Goal: Check status: Check status

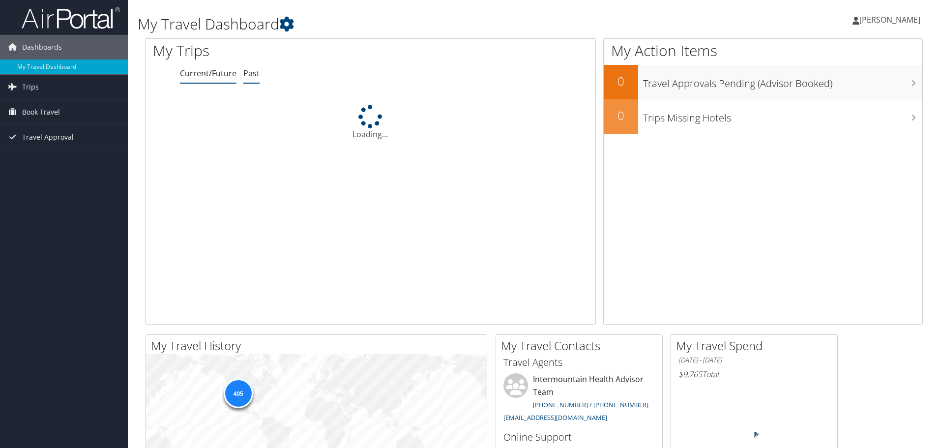
drag, startPoint x: 0, startPoint y: 0, endPoint x: 253, endPoint y: 68, distance: 261.8
click at [253, 68] on link "Past" at bounding box center [251, 73] width 16 height 11
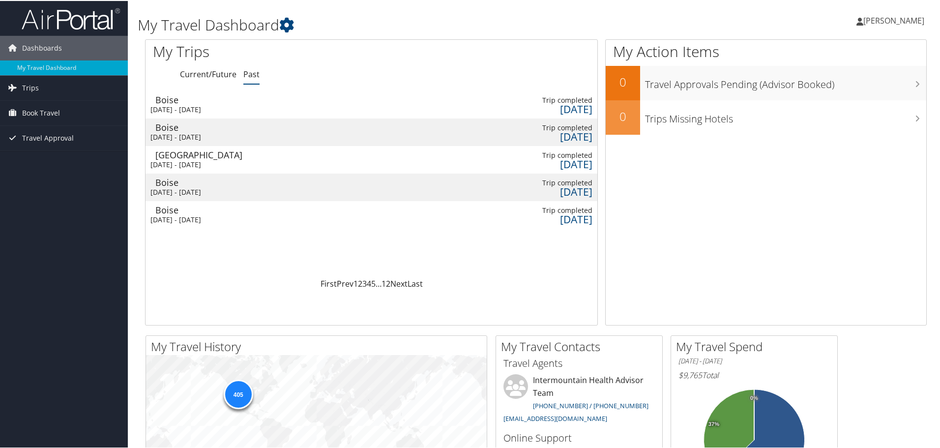
click at [284, 132] on div "[DATE] - [DATE]" at bounding box center [272, 136] width 245 height 9
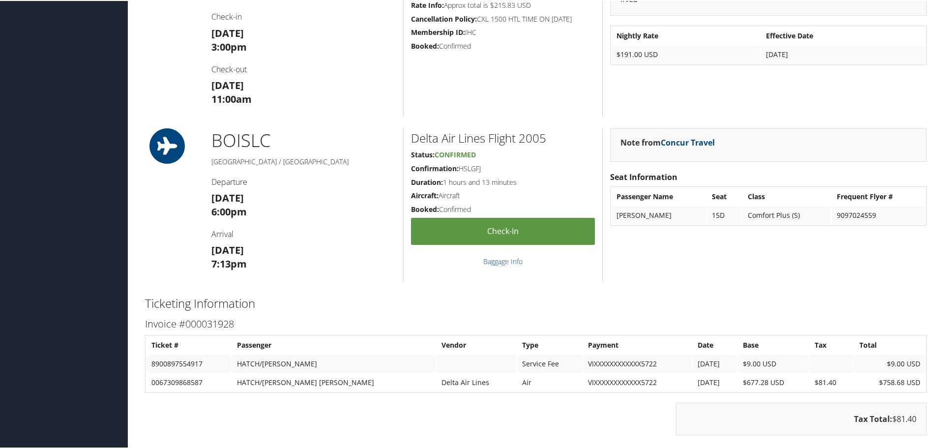
scroll to position [738, 0]
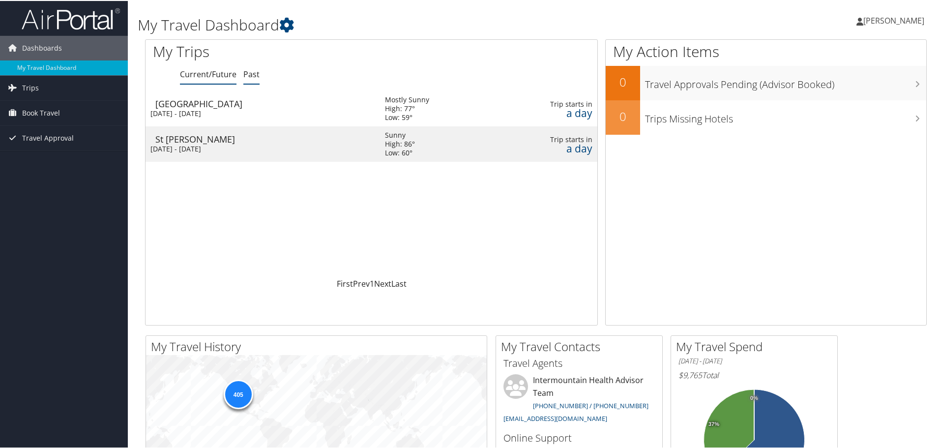
click at [247, 76] on link "Past" at bounding box center [251, 73] width 16 height 11
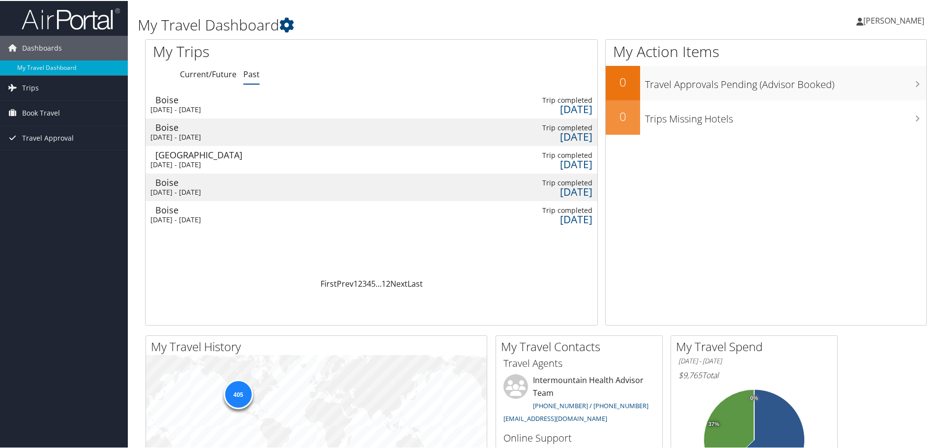
click at [412, 108] on td at bounding box center [430, 104] width 110 height 28
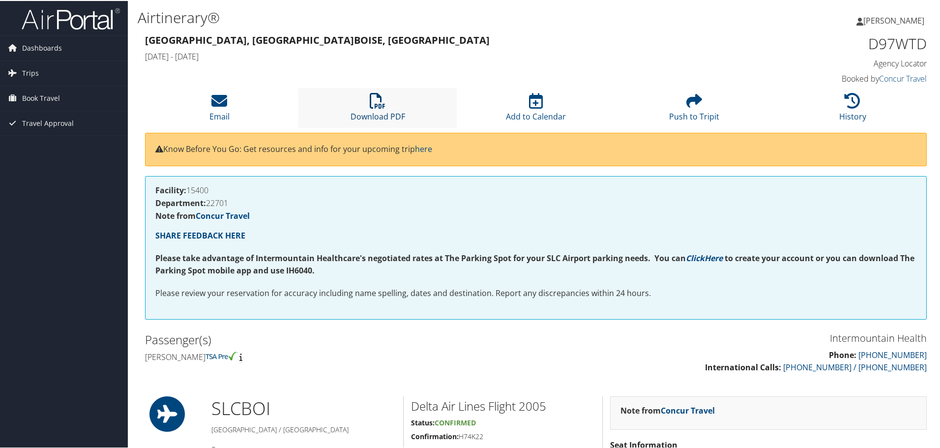
click at [377, 104] on icon at bounding box center [378, 100] width 16 height 16
